Goal: Task Accomplishment & Management: Complete application form

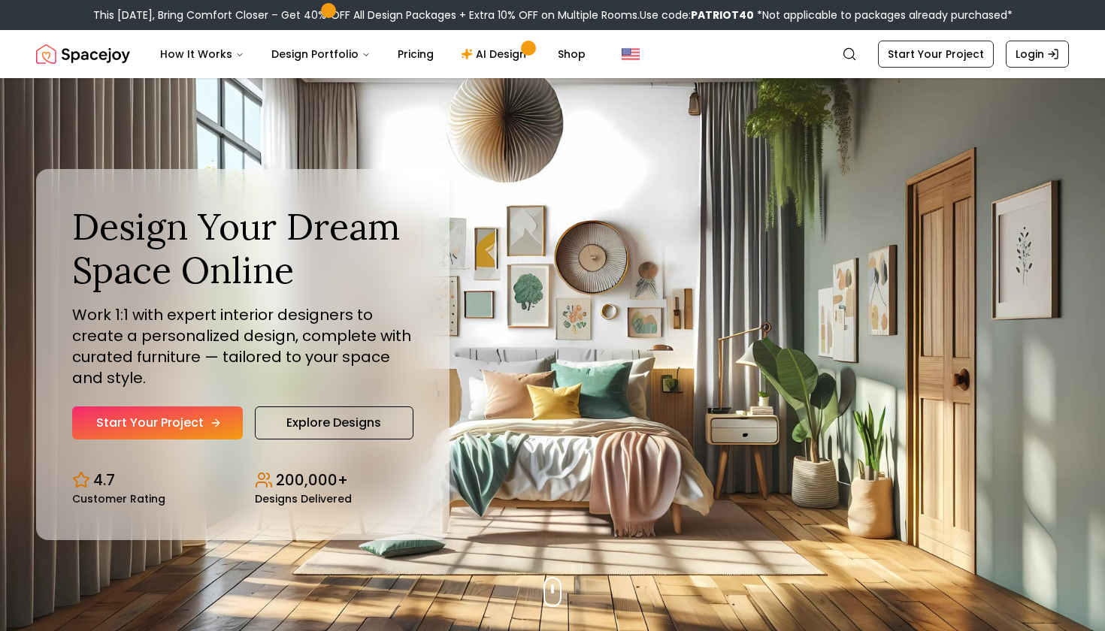
click at [216, 426] on icon "Hero section" at bounding box center [216, 423] width 12 height 12
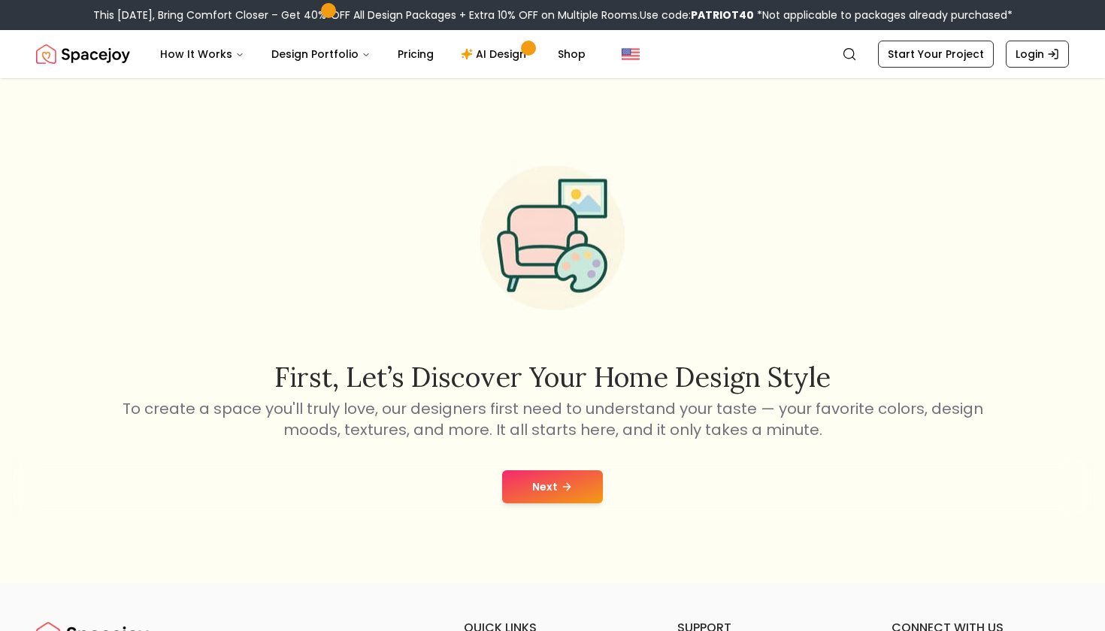
click at [519, 484] on button "Next" at bounding box center [552, 486] width 101 height 33
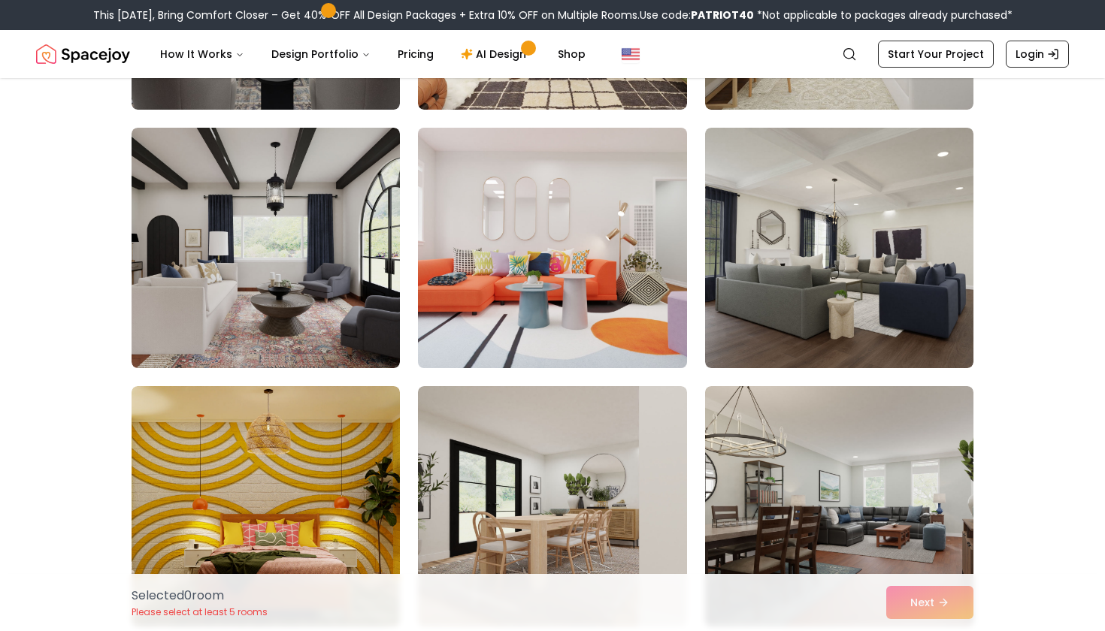
scroll to position [594, 0]
click at [543, 336] on img at bounding box center [552, 248] width 282 height 253
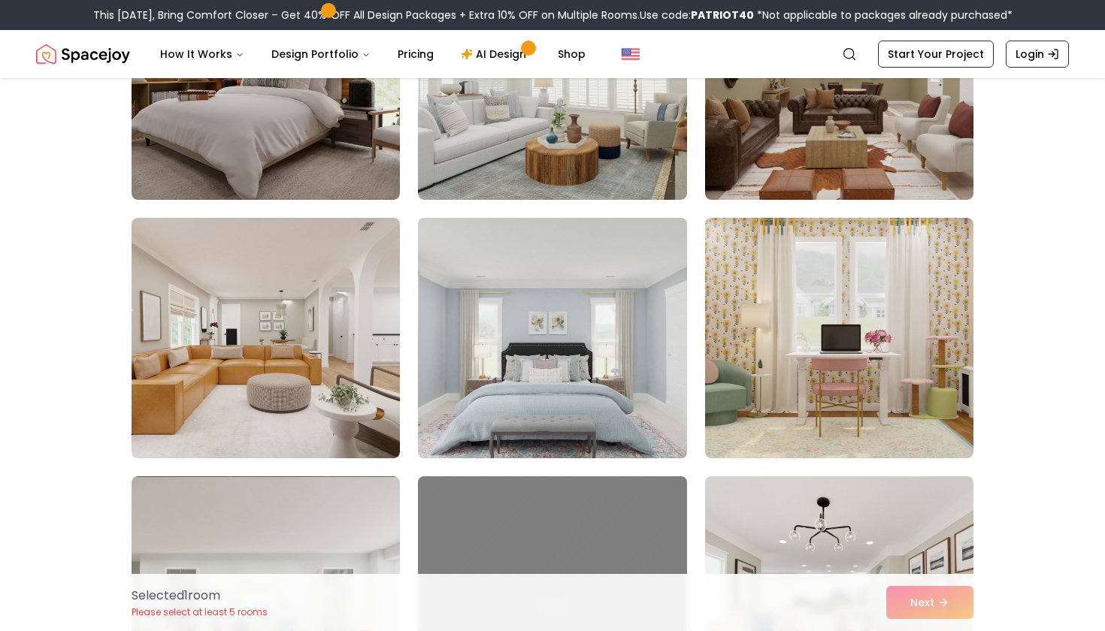
scroll to position [2057, 0]
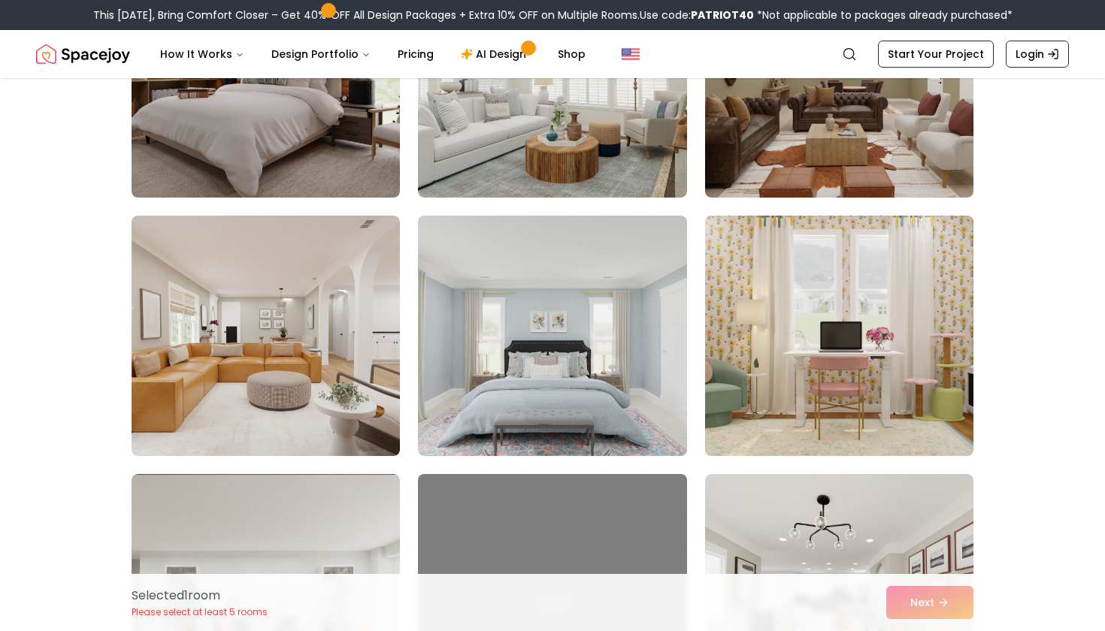
click at [830, 371] on img at bounding box center [839, 336] width 282 height 253
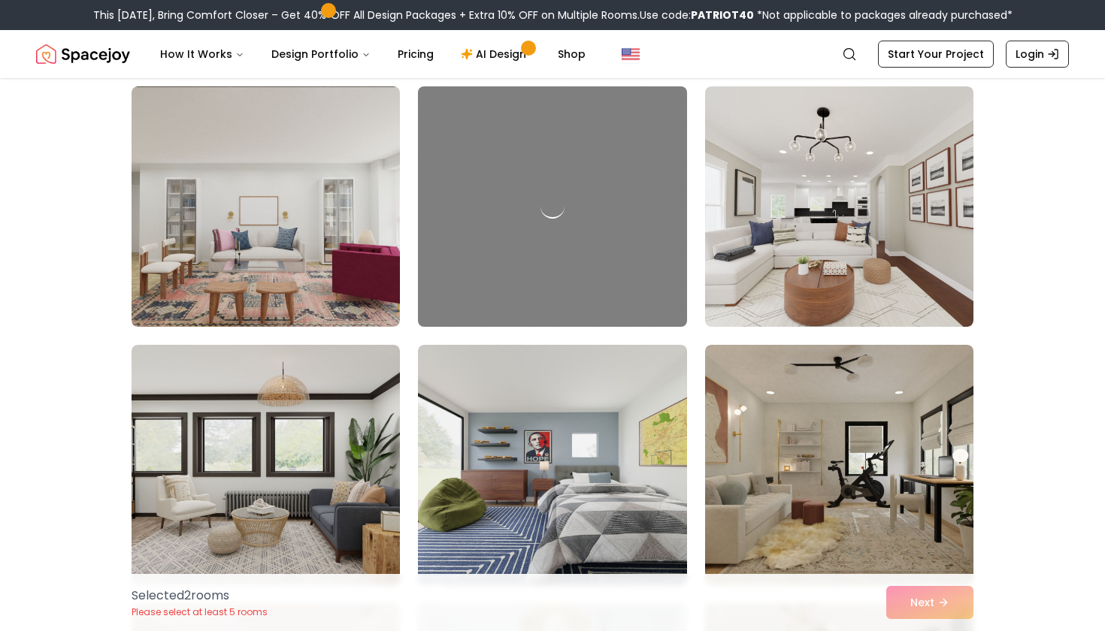
scroll to position [2447, 0]
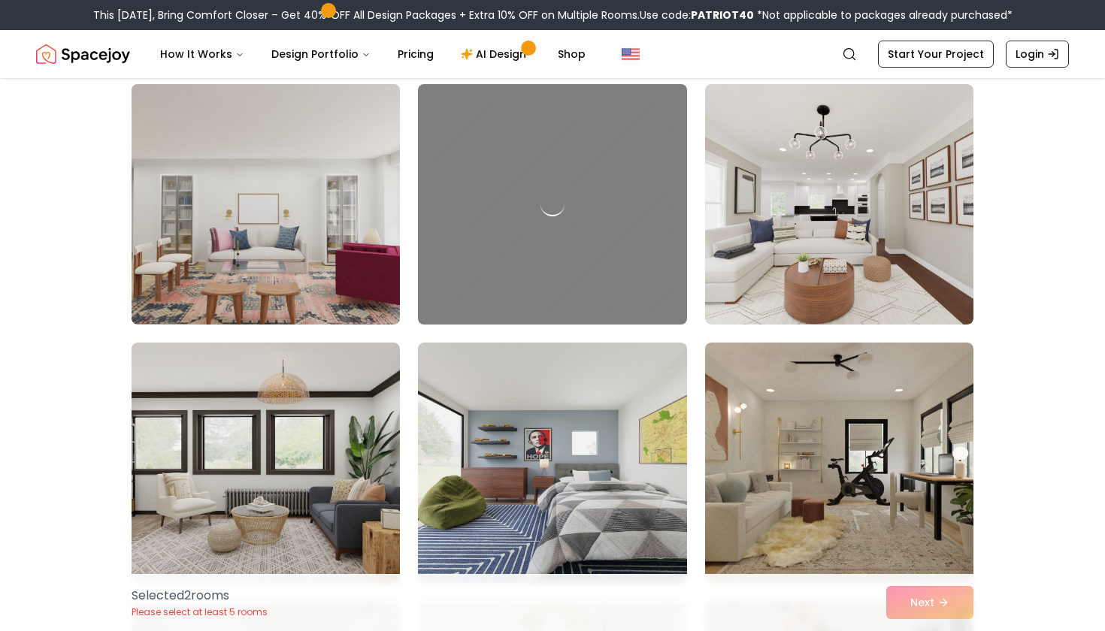
click at [277, 268] on img at bounding box center [266, 204] width 282 height 253
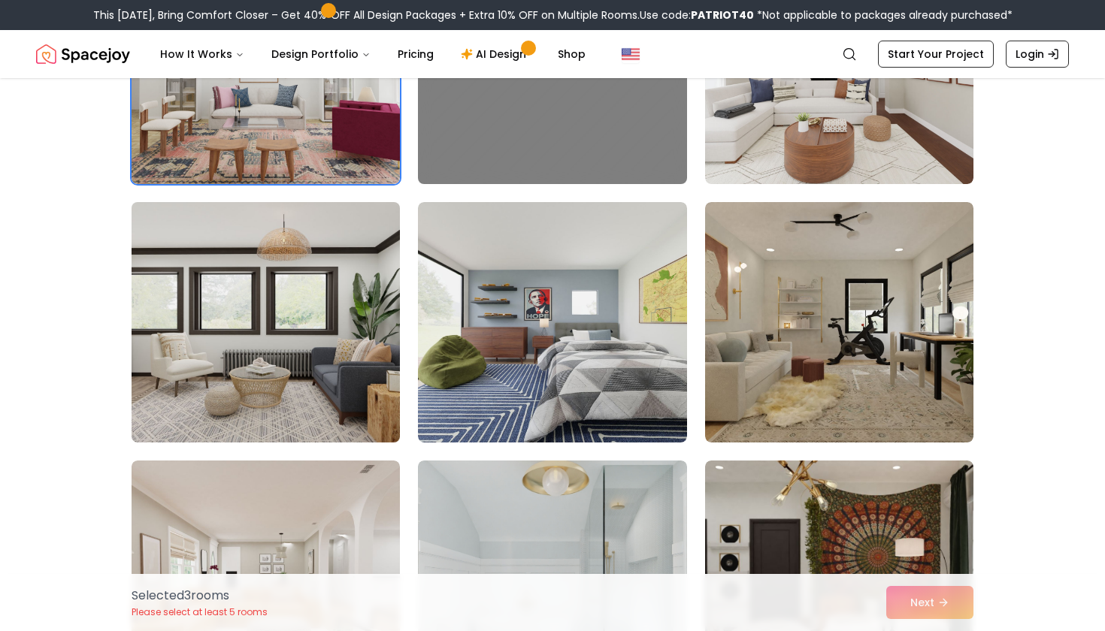
scroll to position [2620, 0]
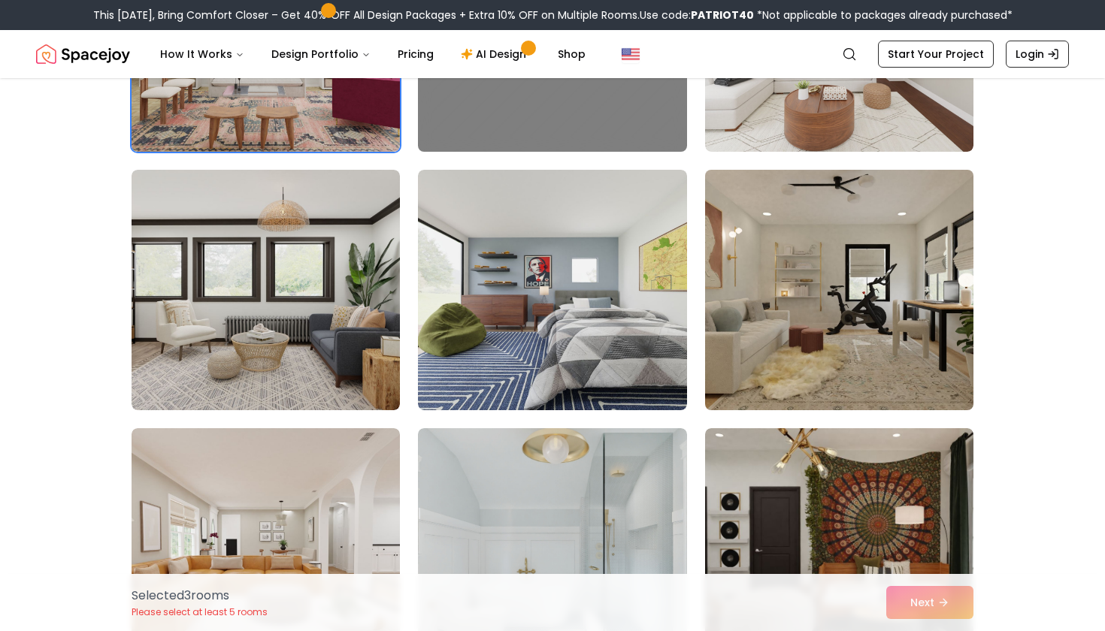
click at [853, 271] on img at bounding box center [839, 290] width 282 height 253
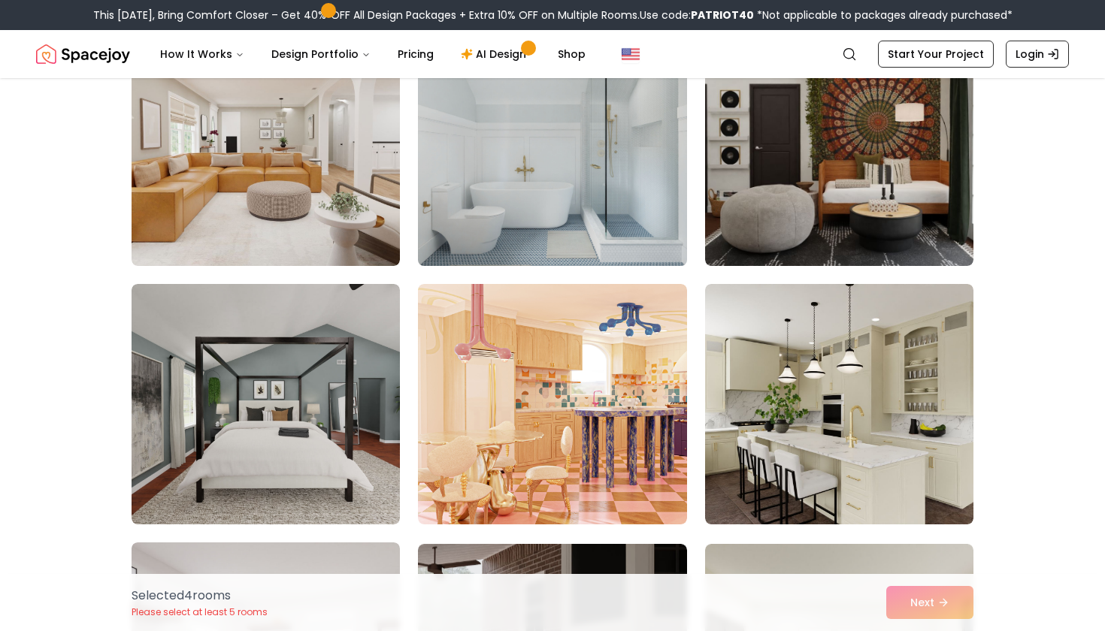
scroll to position [3041, 0]
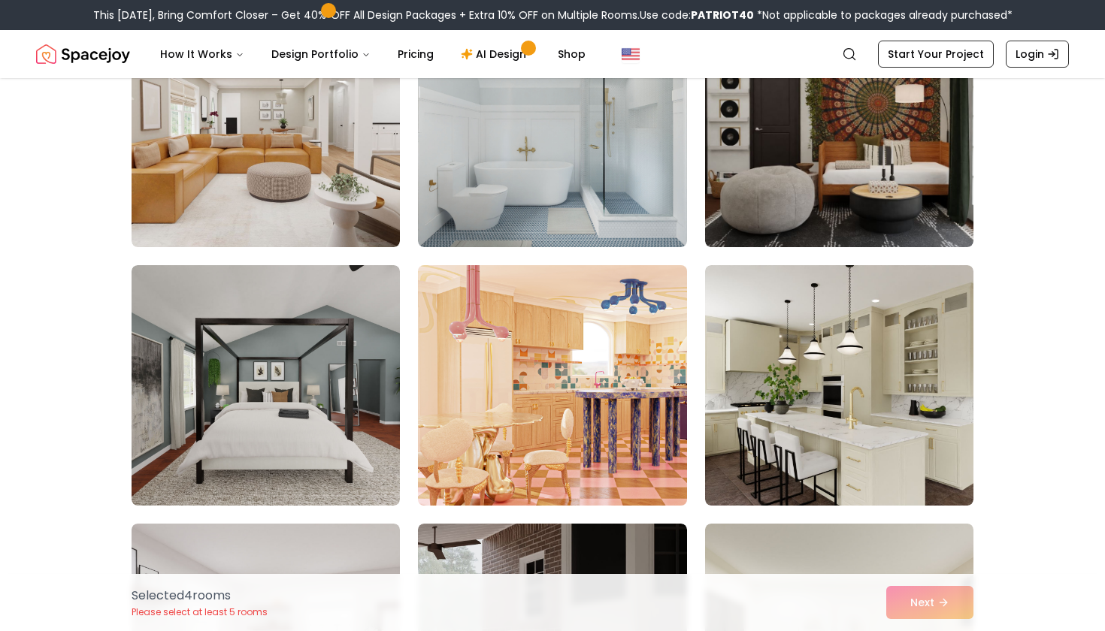
click at [583, 416] on img at bounding box center [552, 385] width 282 height 253
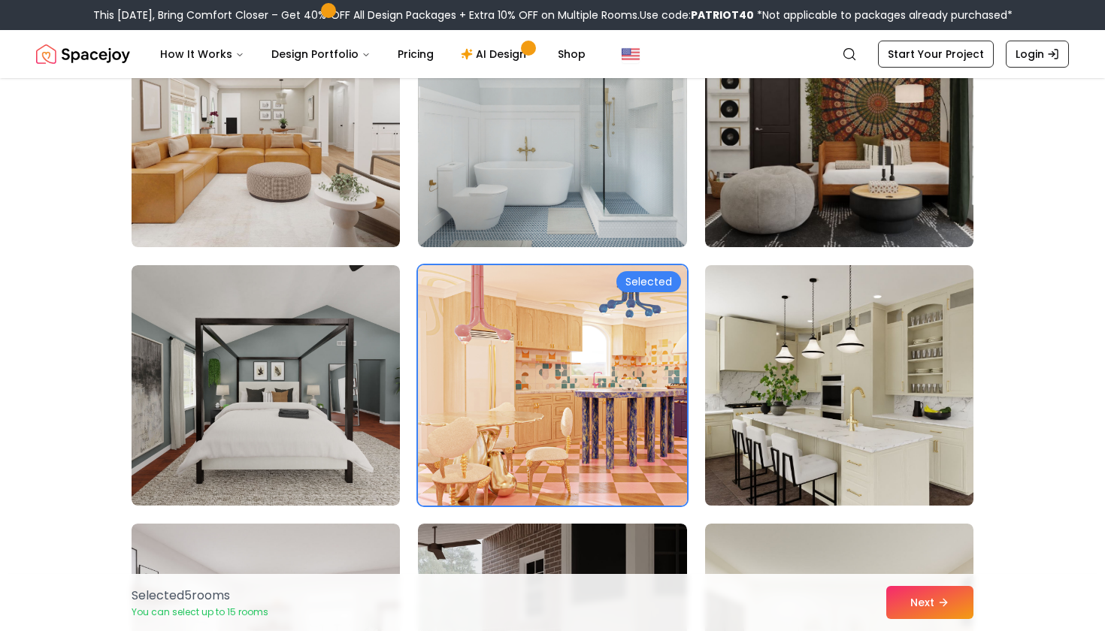
click at [830, 430] on img at bounding box center [839, 385] width 282 height 253
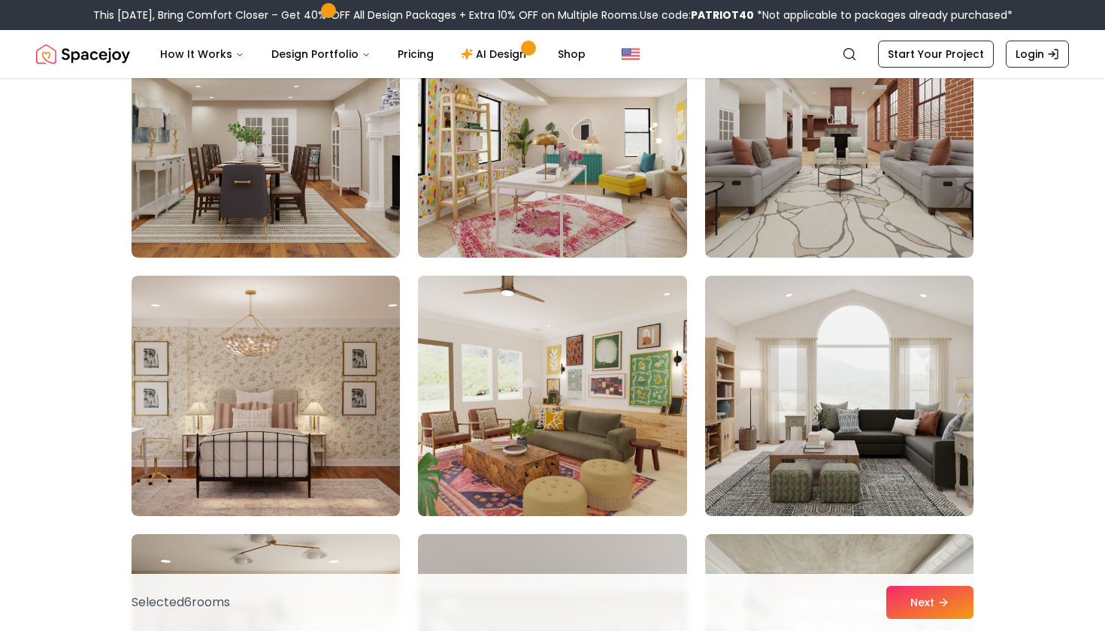
scroll to position [4325, 0]
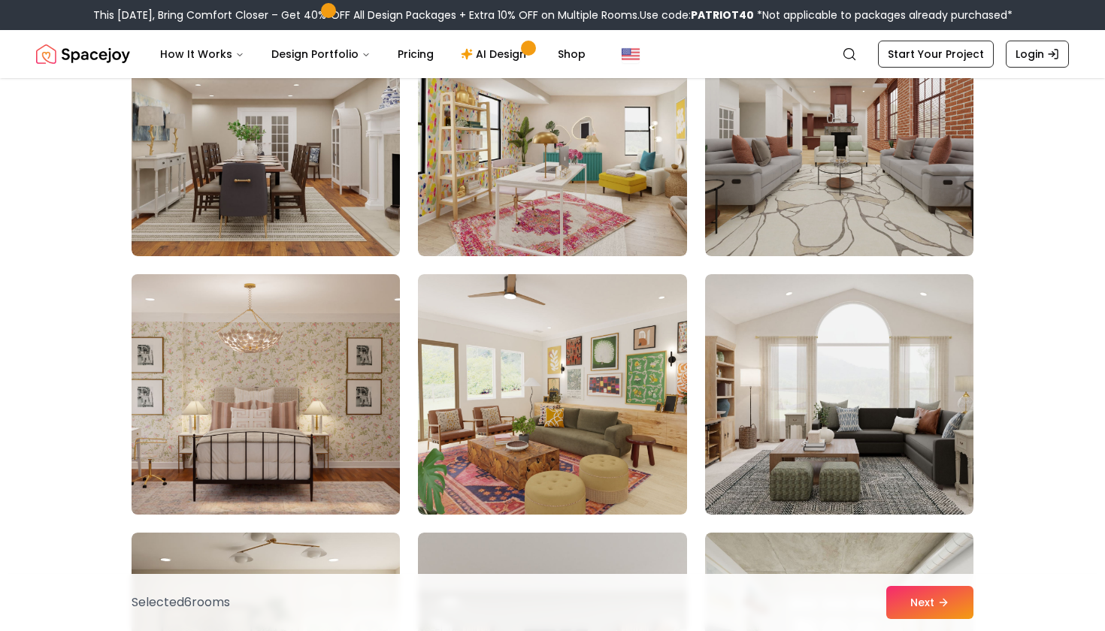
click at [351, 421] on img at bounding box center [266, 394] width 282 height 253
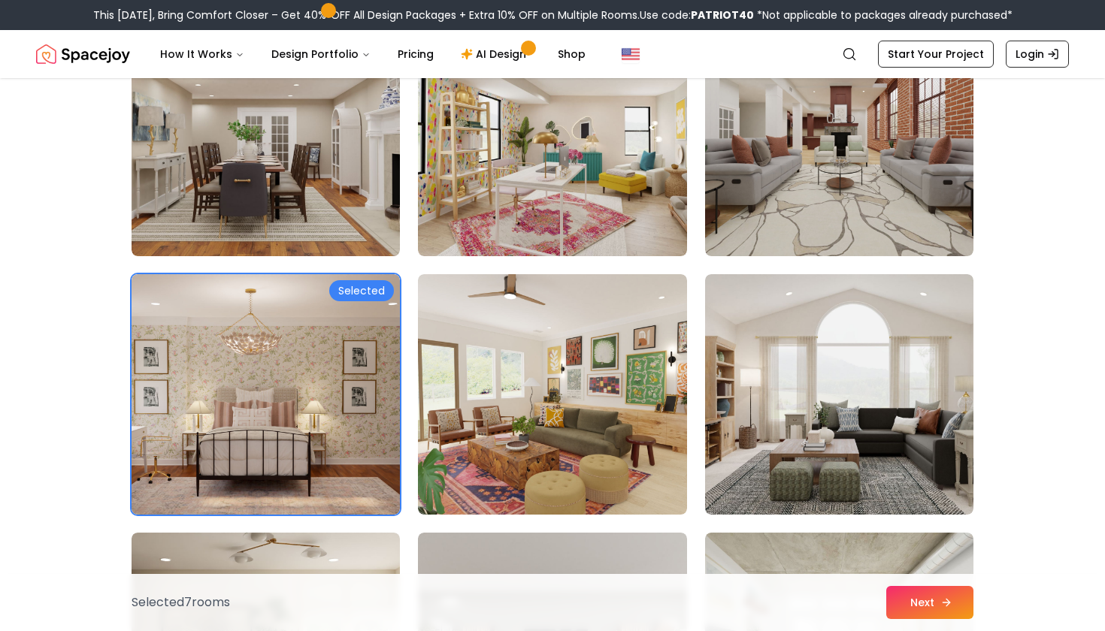
click at [898, 596] on button "Next" at bounding box center [929, 602] width 87 height 33
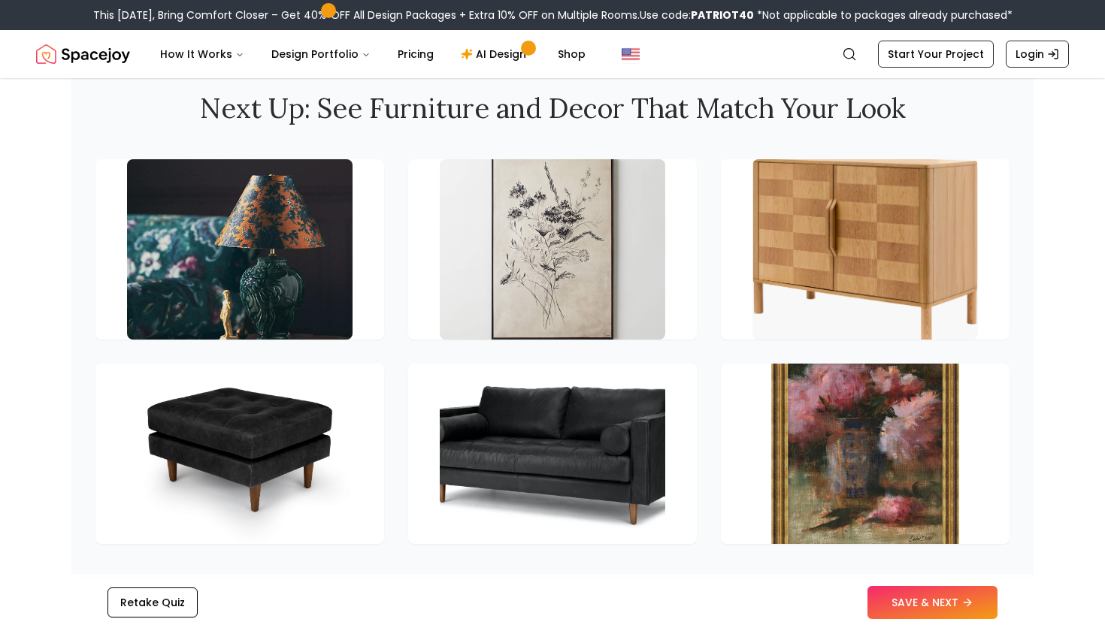
scroll to position [2067, 0]
